Goal: Check status: Check status

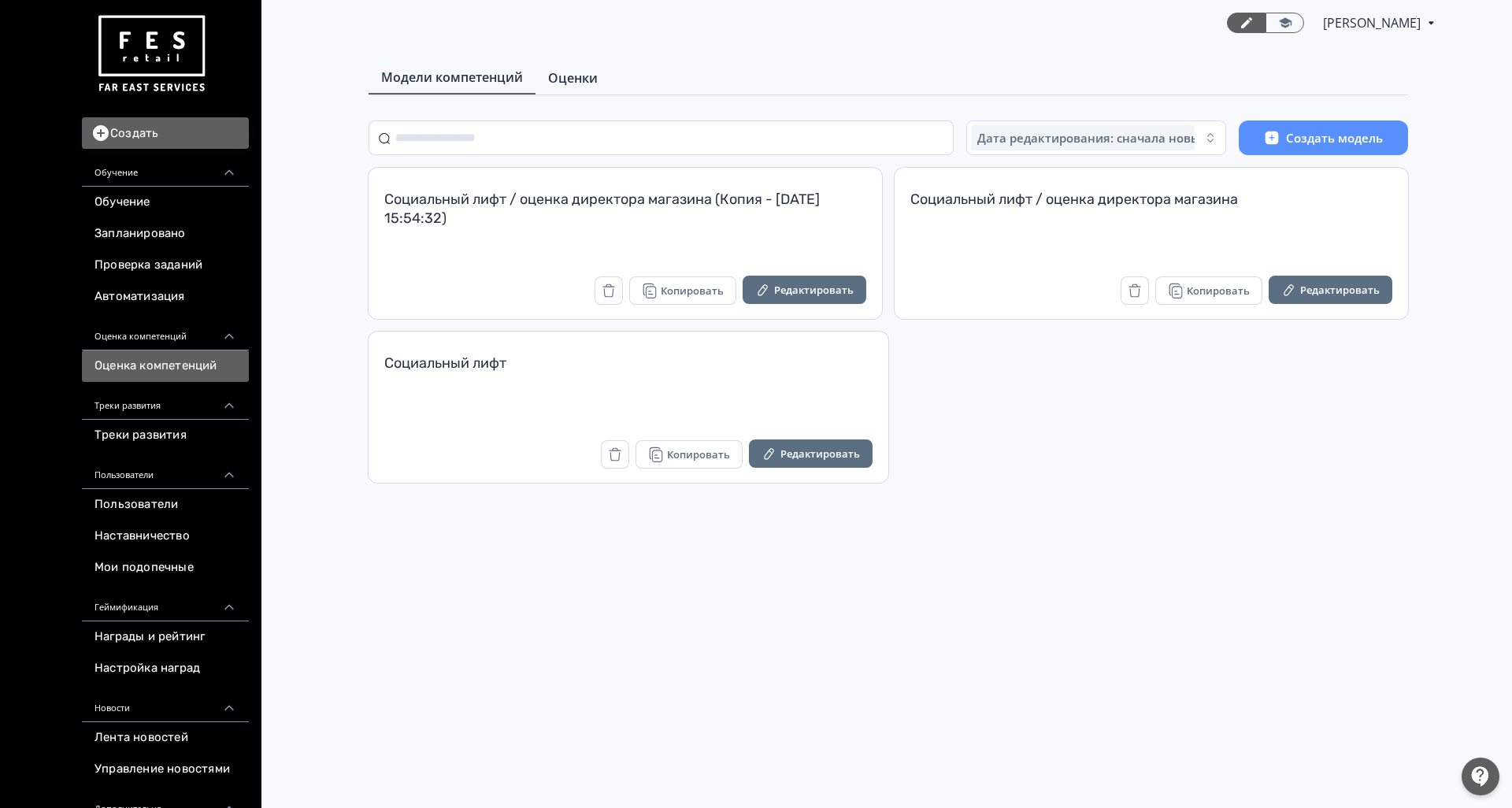
click at [576, 80] on span "Оценки" at bounding box center [572, 77] width 49 height 19
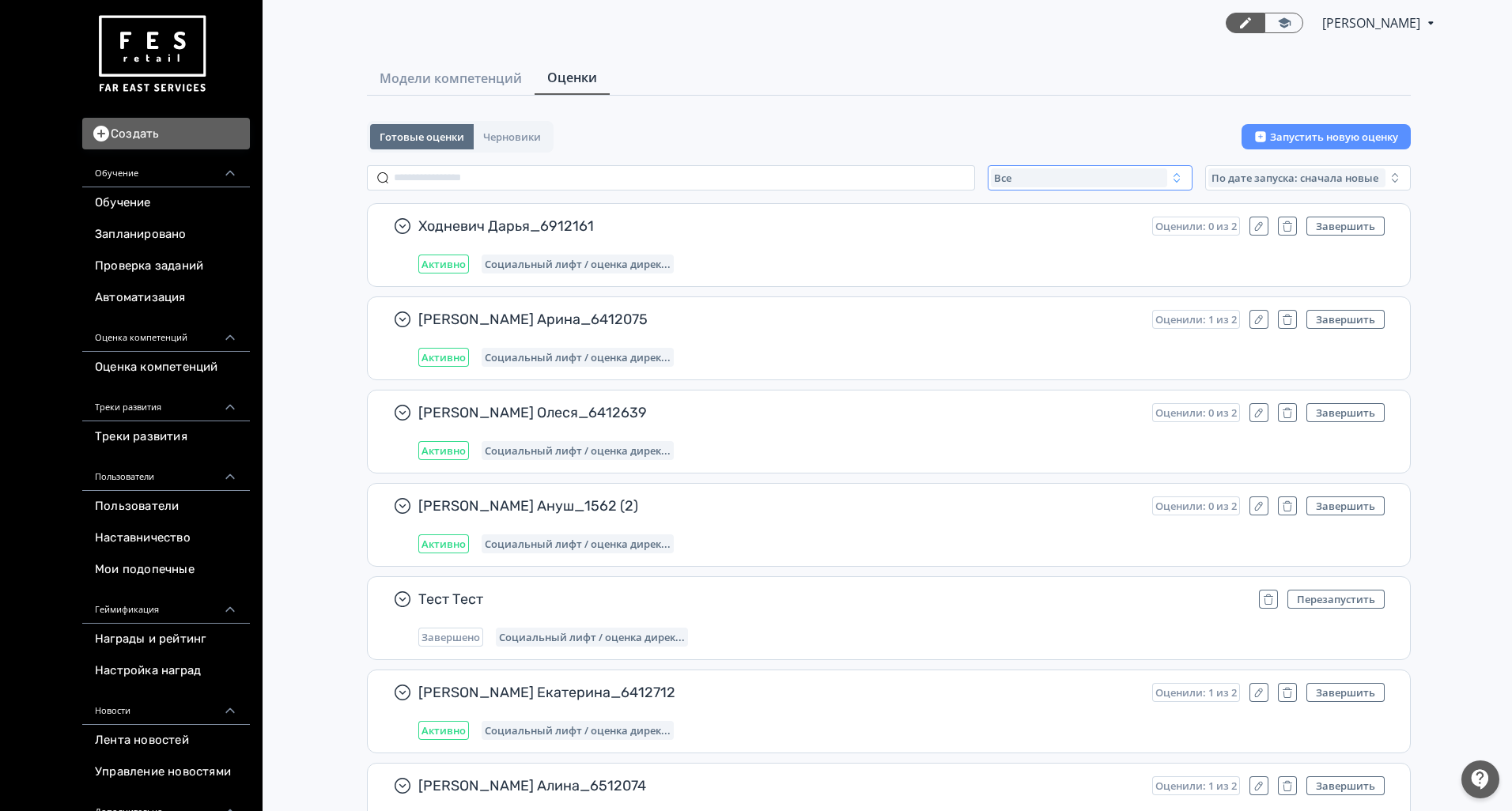
click at [1049, 176] on div "Все" at bounding box center [1079, 178] width 177 height 19
click at [1042, 238] on span "Активные" at bounding box center [1037, 242] width 58 height 16
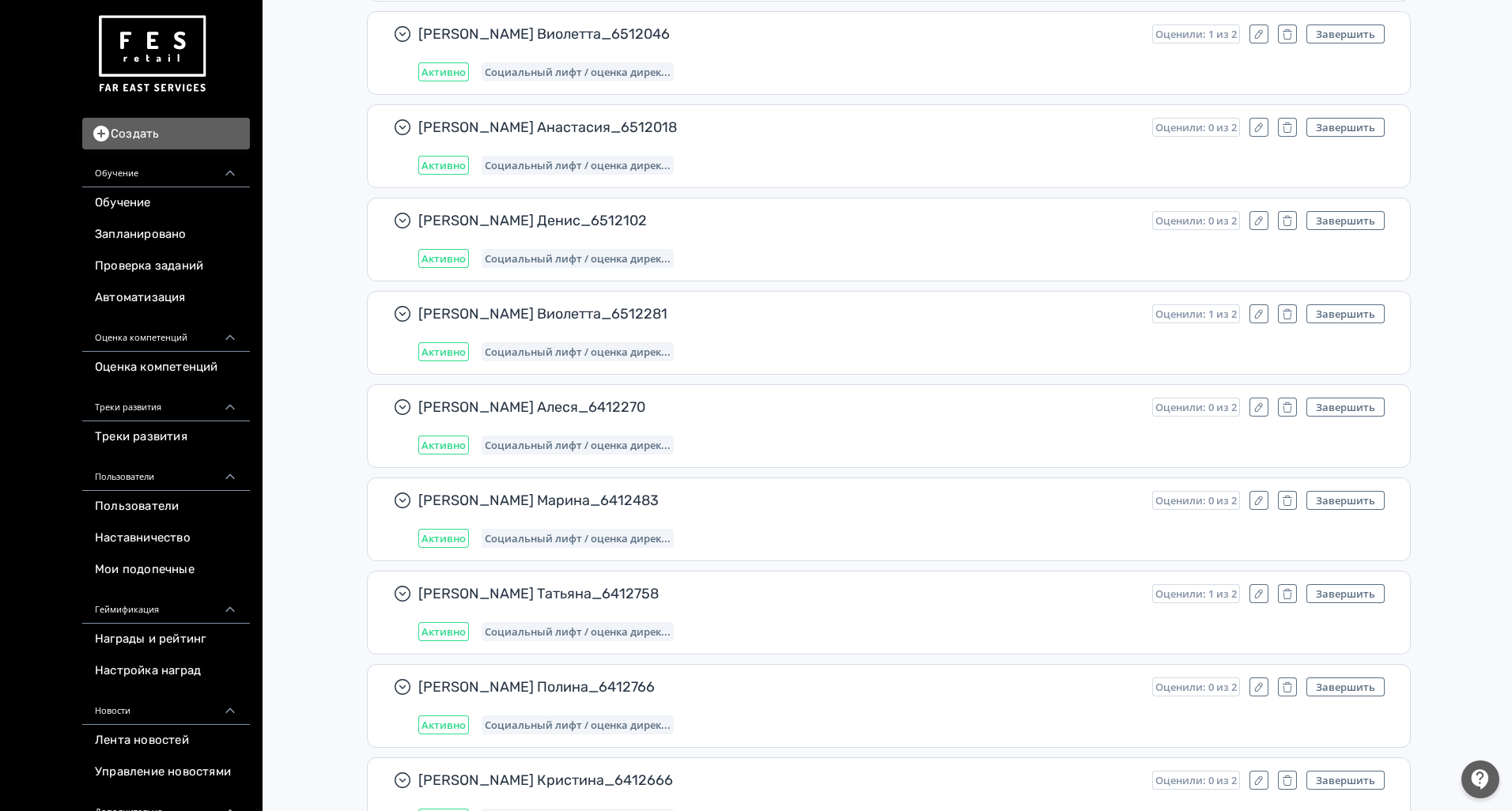
scroll to position [1067, 0]
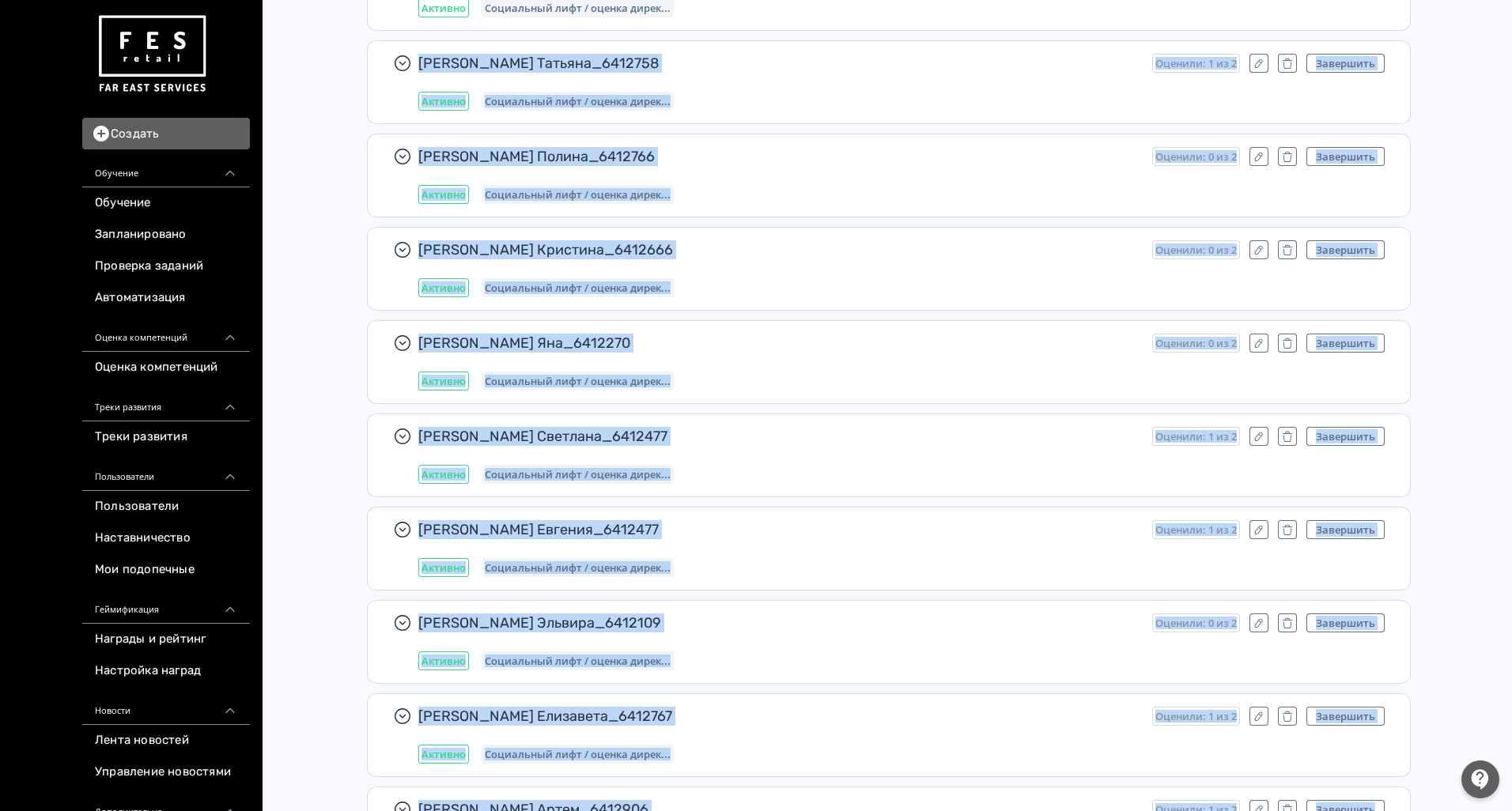
drag, startPoint x: 1511, startPoint y: 234, endPoint x: 1517, endPoint y: 825, distance: 591.0
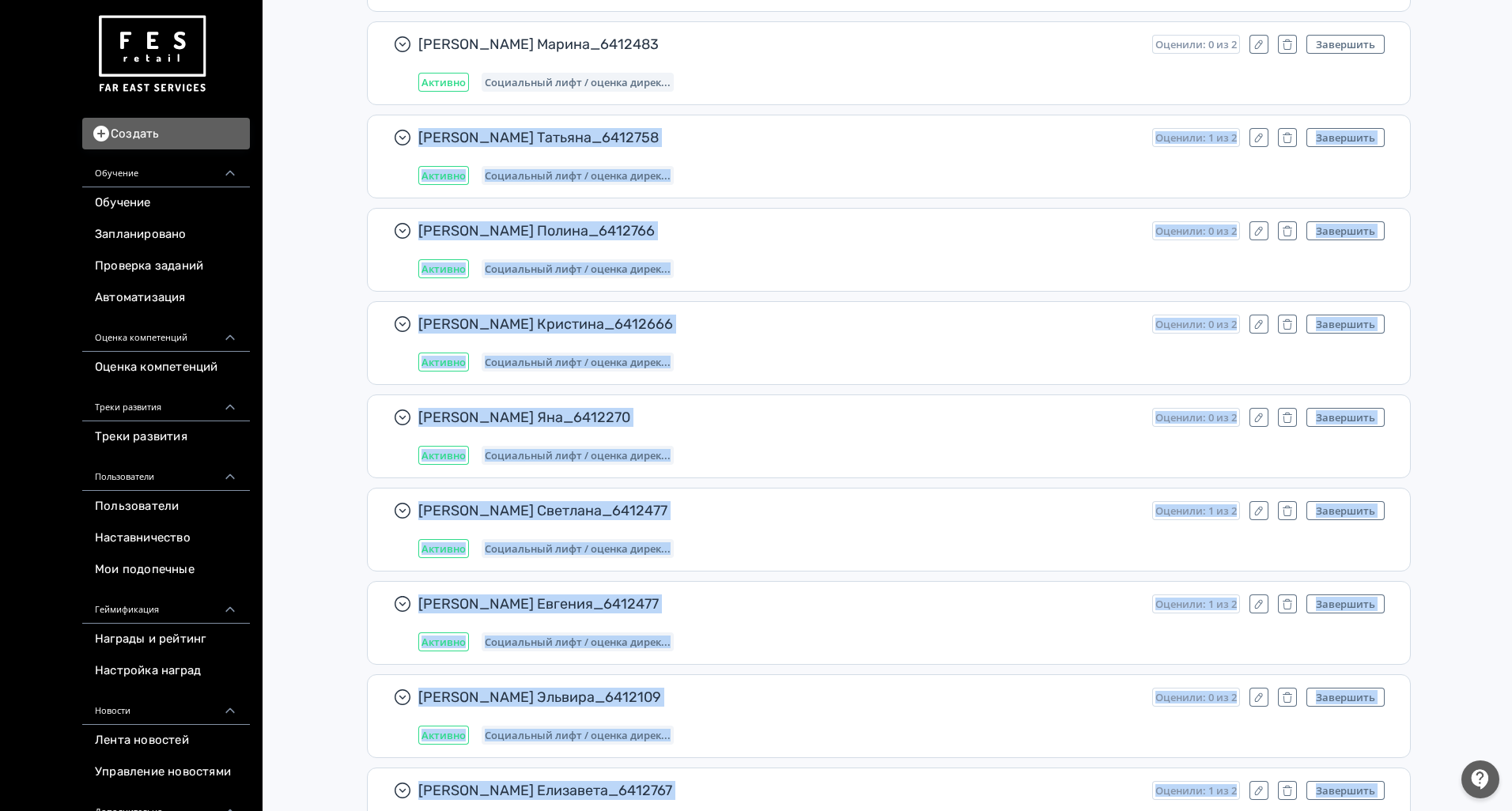
scroll to position [1019, 0]
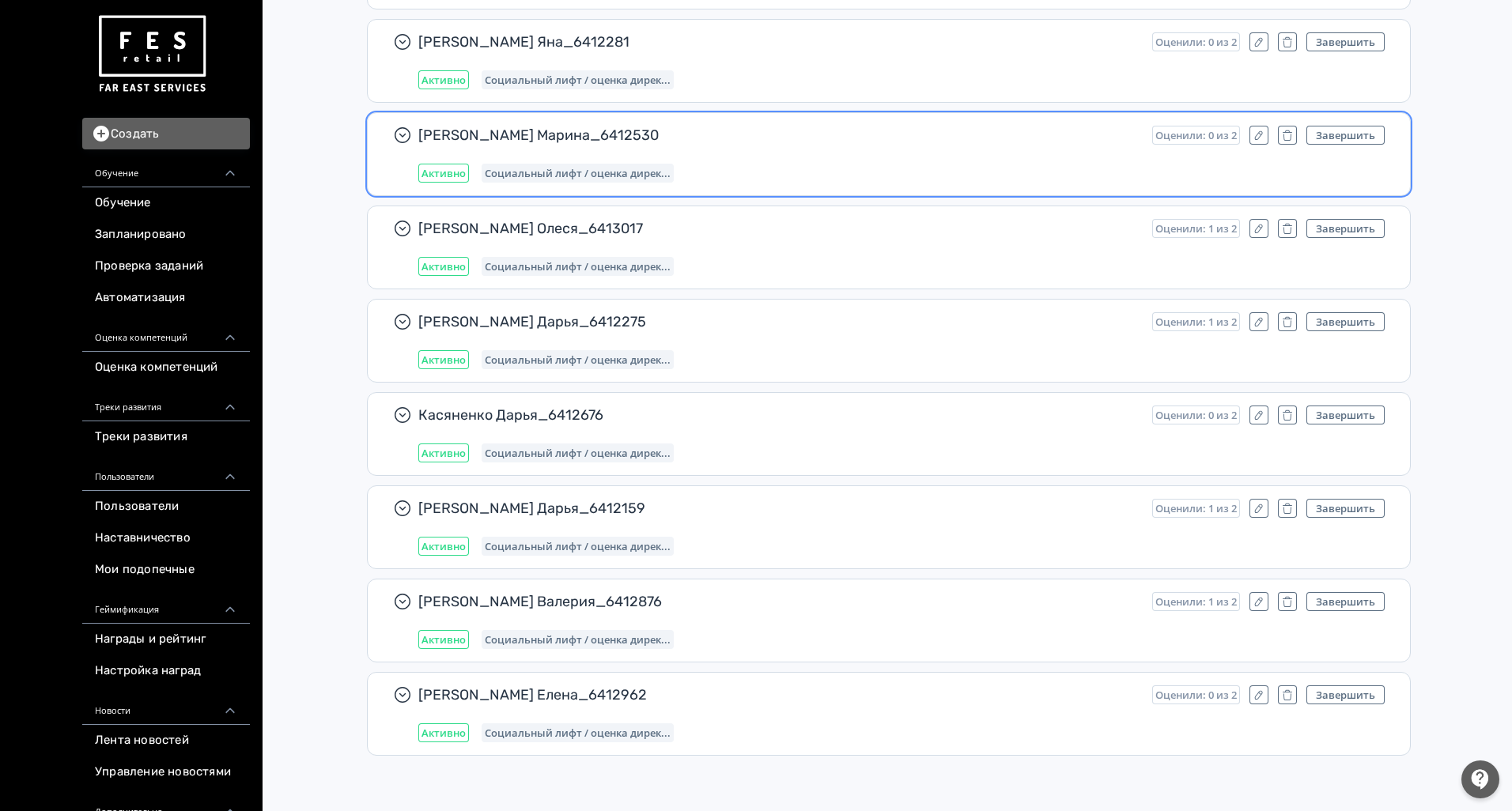
scroll to position [11851, 0]
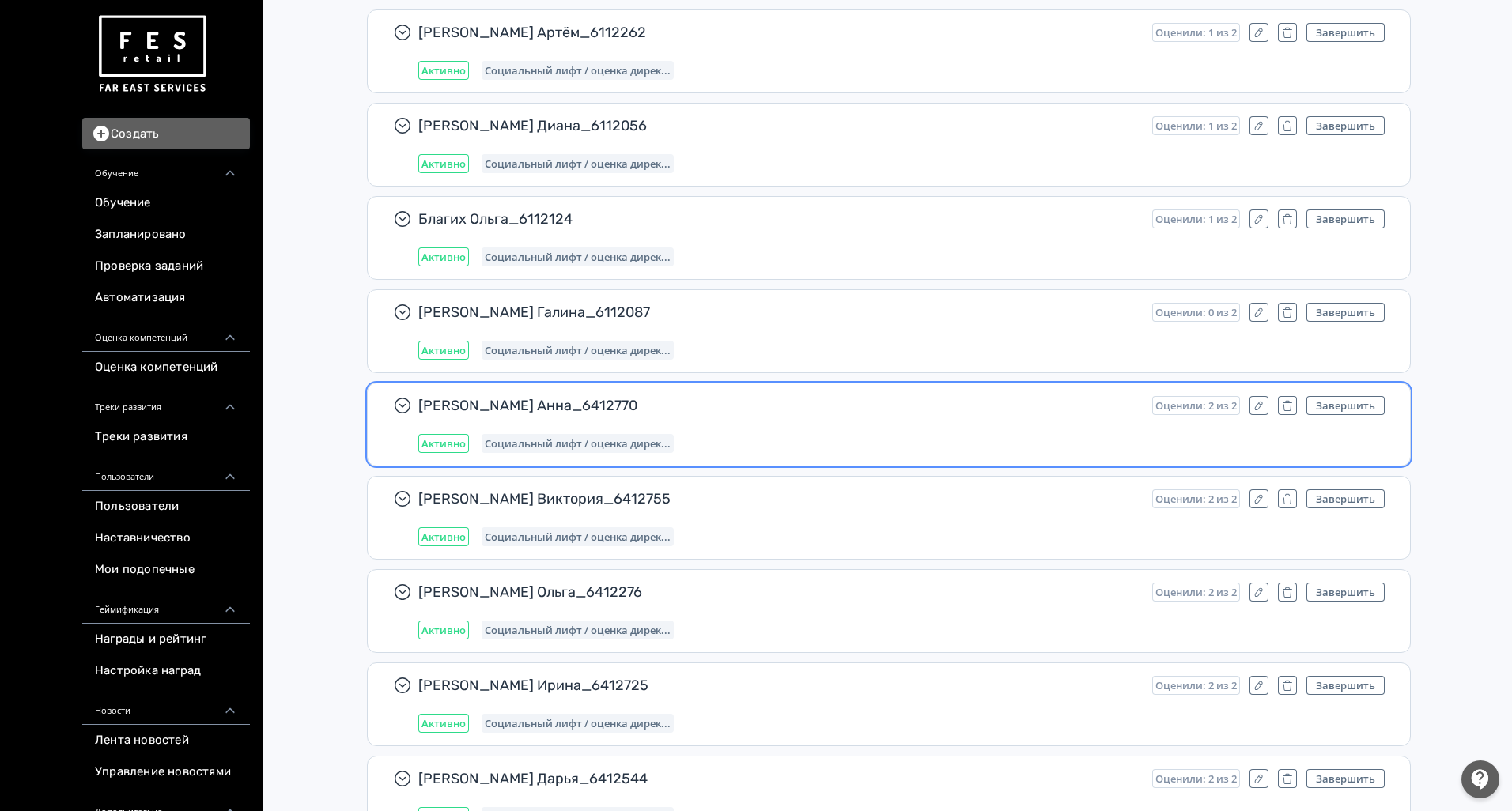
click at [879, 435] on div "Активно Социальный лифт / оценка дирек..." at bounding box center [902, 443] width 967 height 19
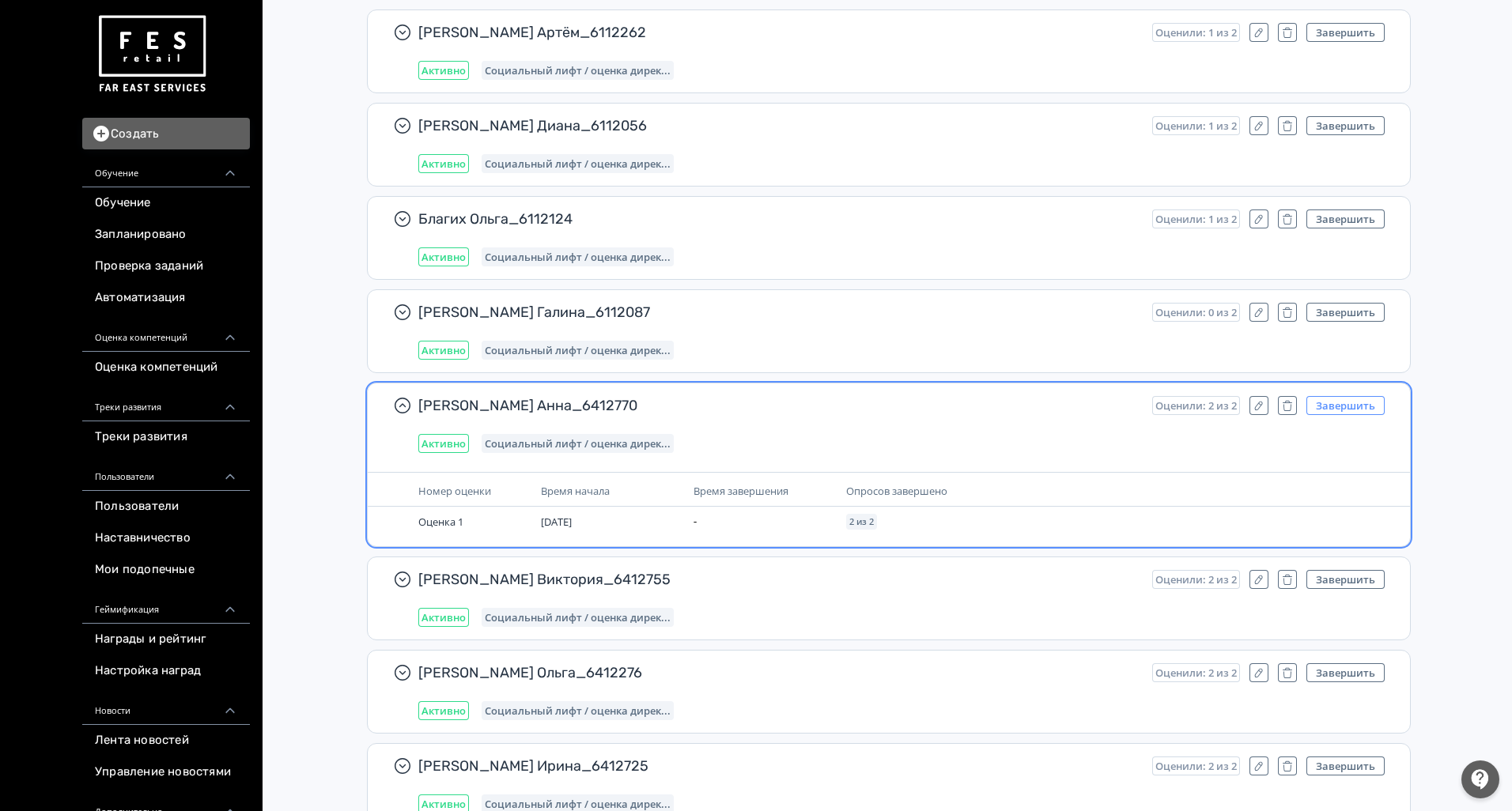
click at [1340, 407] on button "Завершить" at bounding box center [1345, 405] width 78 height 19
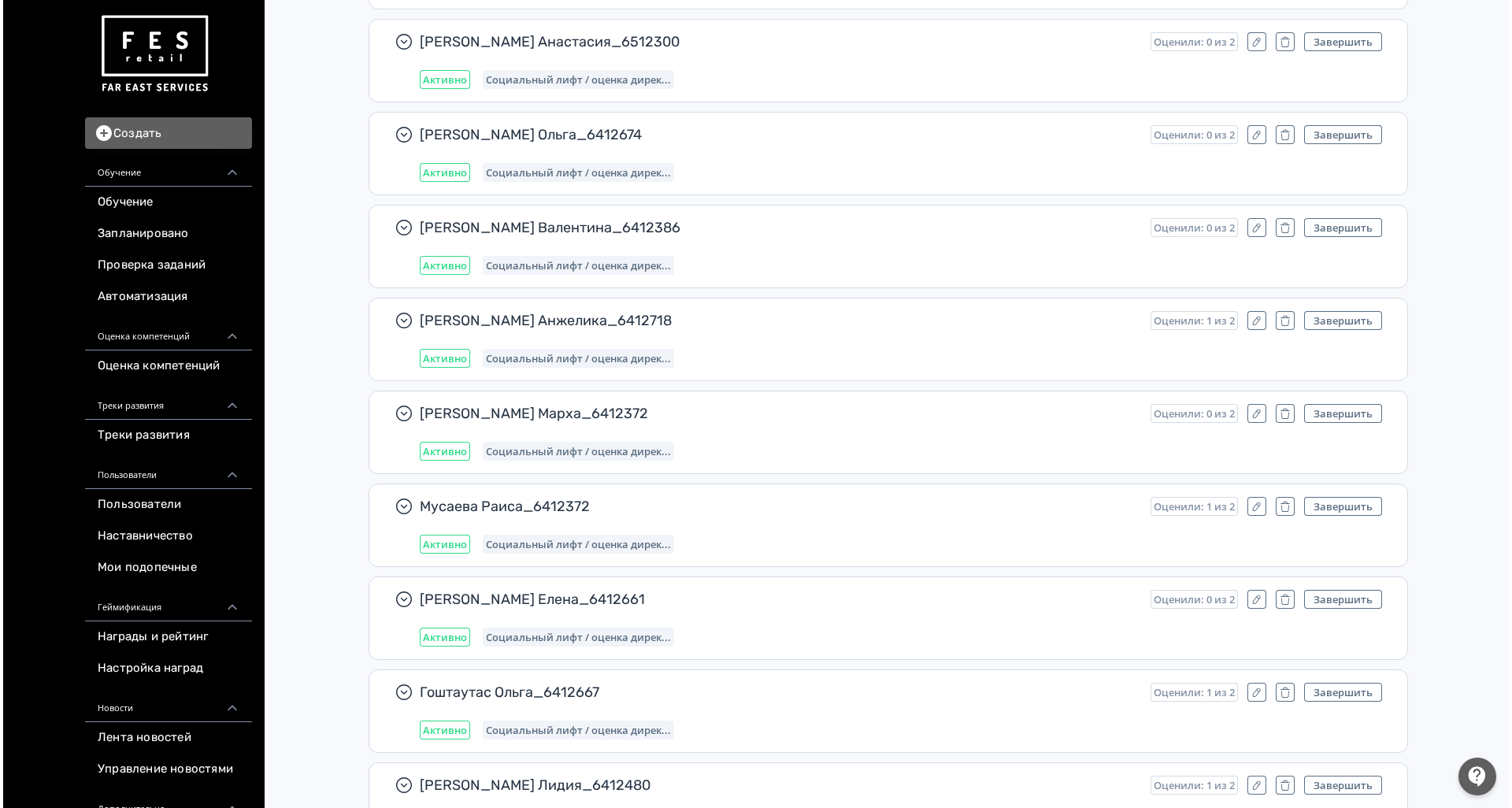
scroll to position [0, 0]
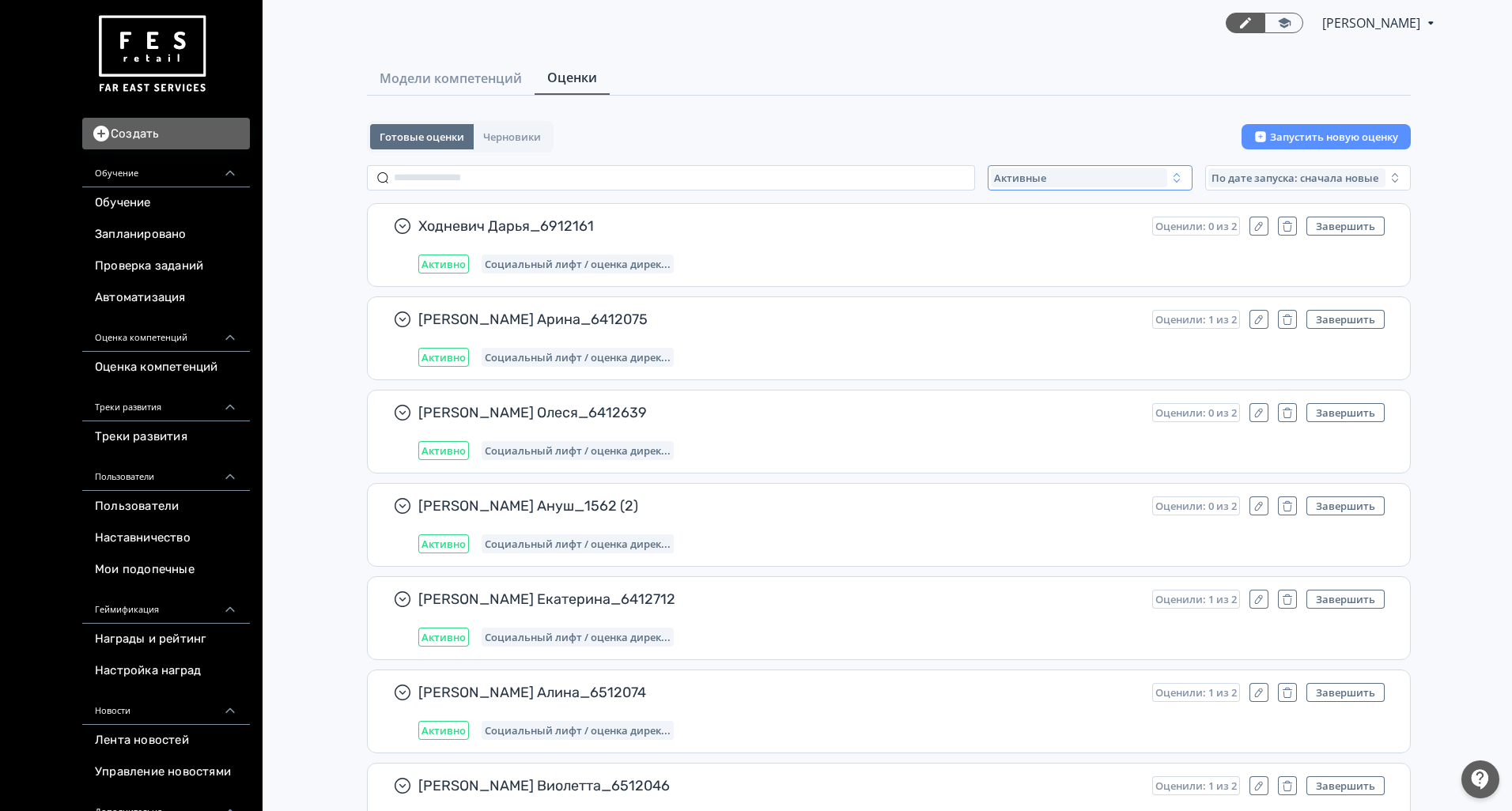
click at [1077, 181] on div "Активные" at bounding box center [1079, 178] width 177 height 19
click at [1056, 268] on span "Завершенные" at bounding box center [1049, 271] width 82 height 16
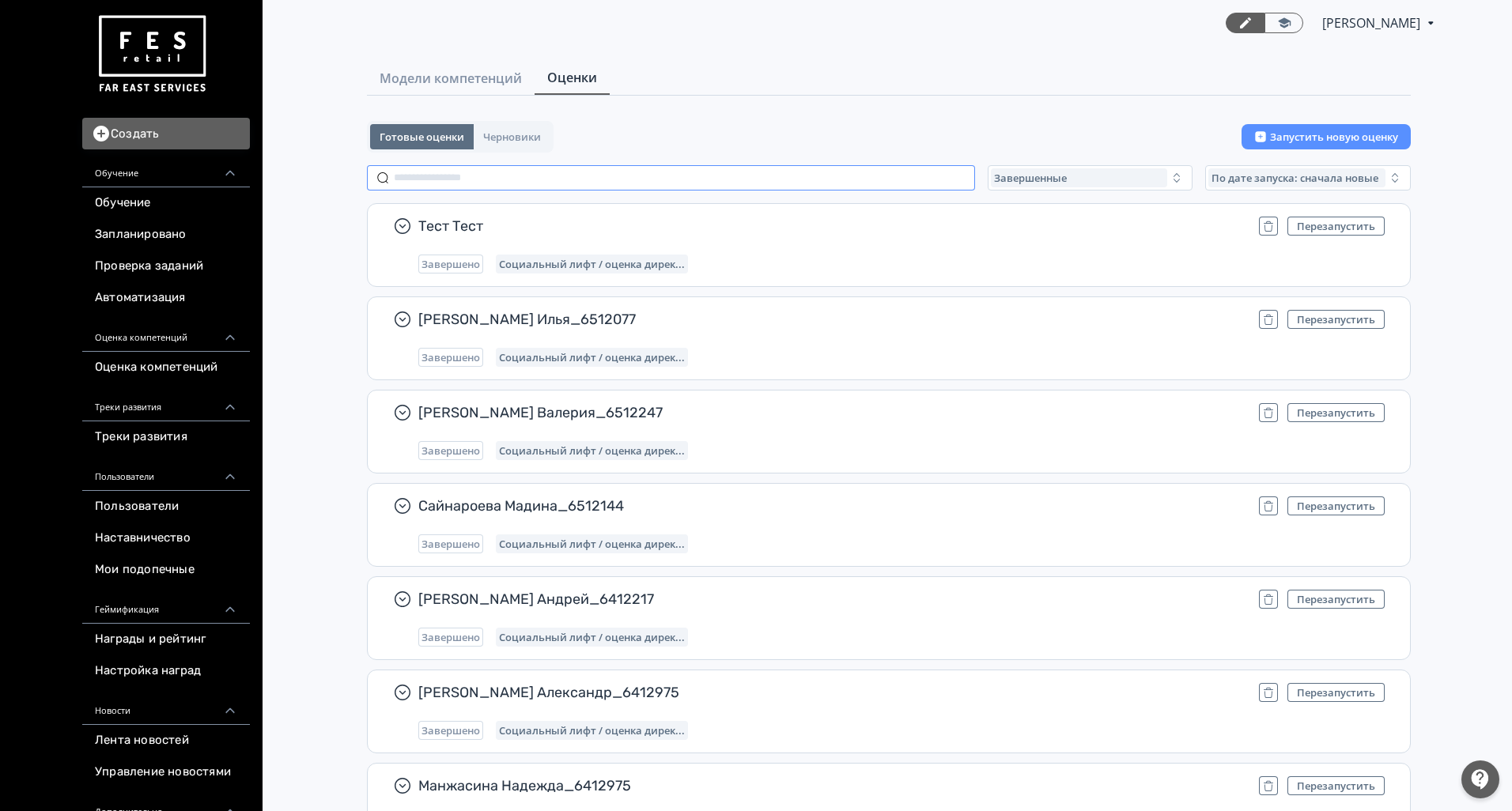
click at [518, 176] on input "text" at bounding box center [671, 178] width 608 height 25
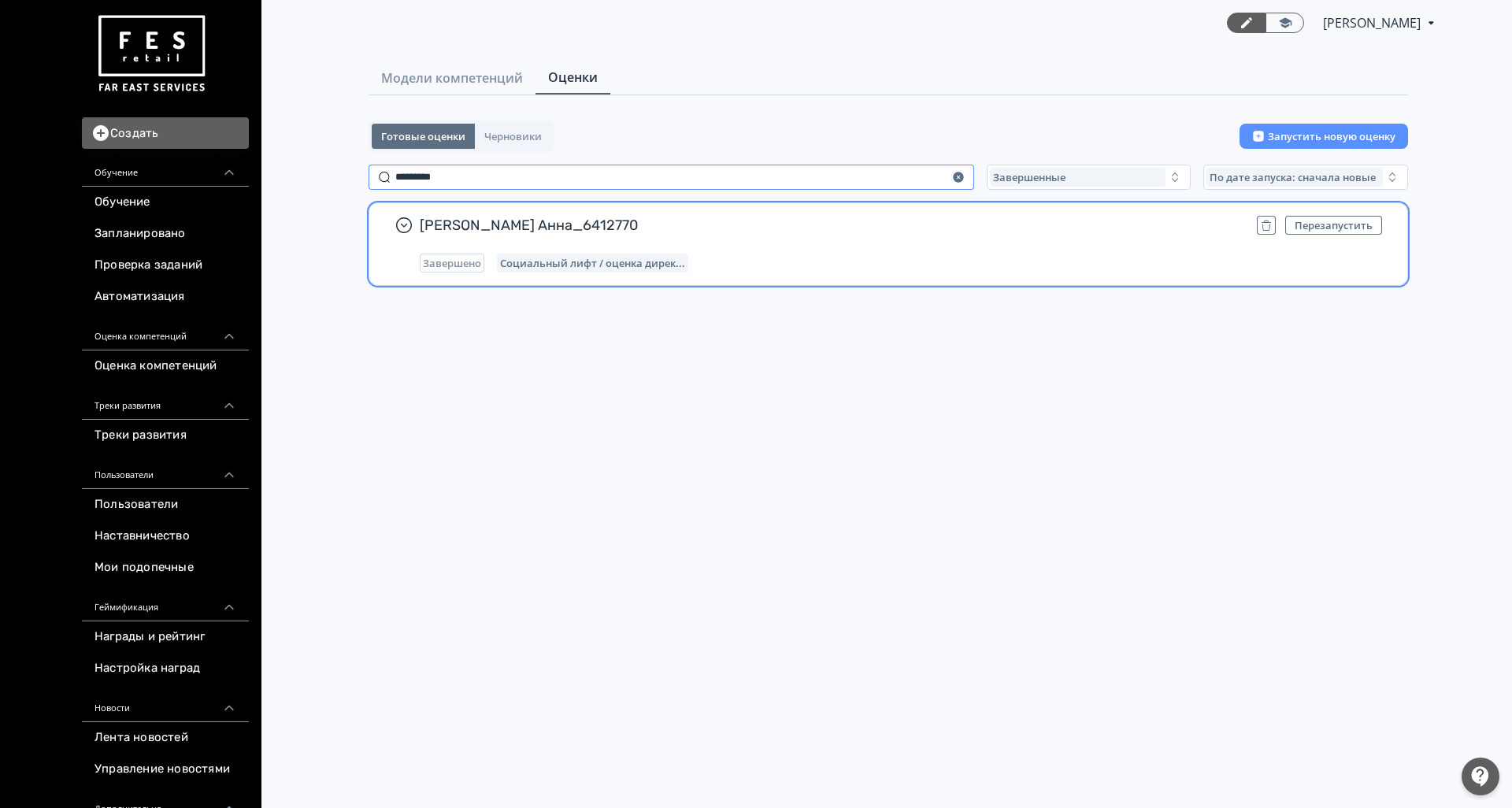
type input "*********"
click at [758, 250] on div "[PERSON_NAME] Анна_6412770 Перезапустить Завершено Социальный лифт / оценка дир…" at bounding box center [901, 243] width 963 height 57
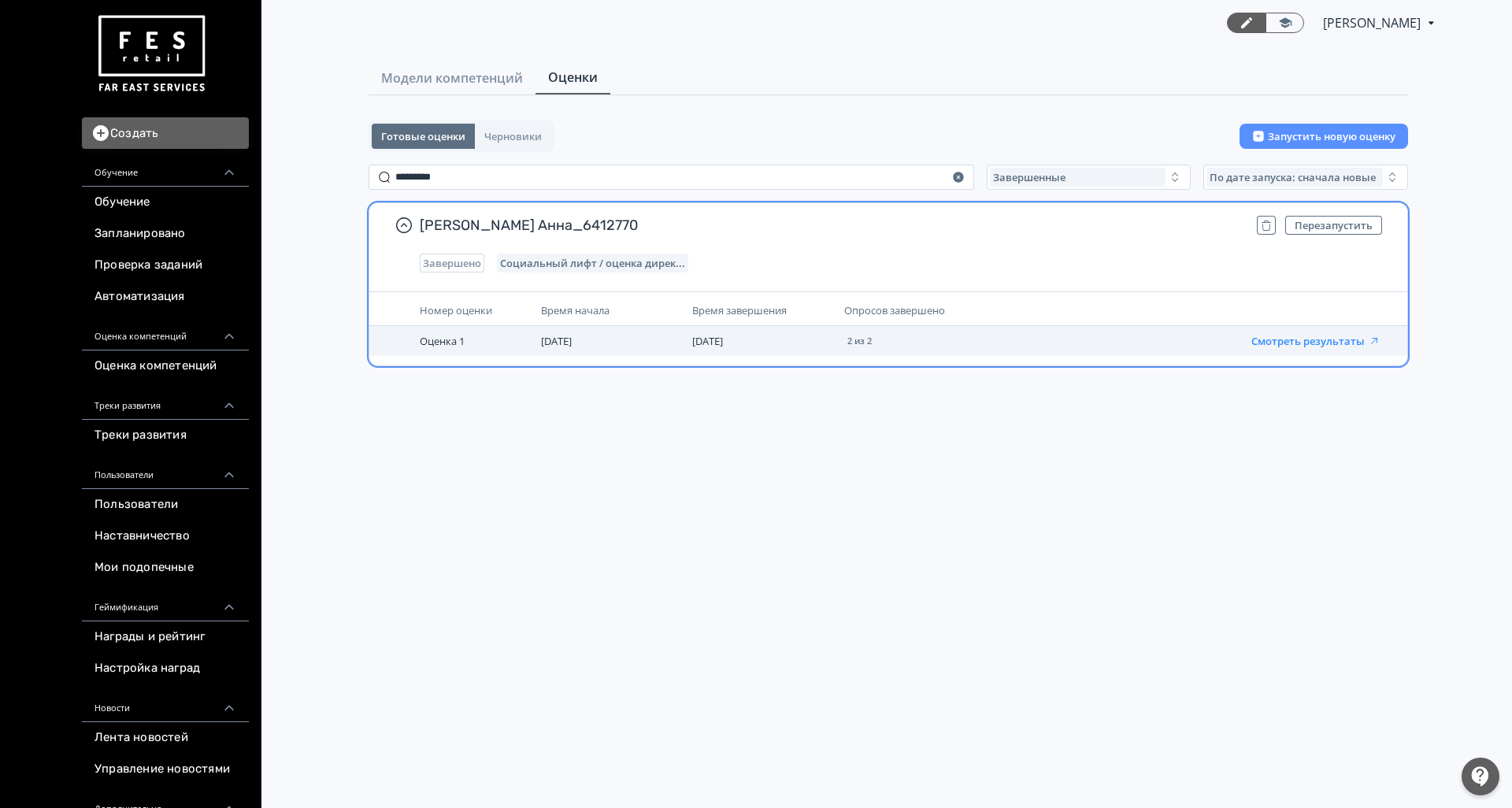
click at [1275, 340] on button "Смотреть результаты" at bounding box center [1316, 341] width 129 height 13
